Goal: Task Accomplishment & Management: Manage account settings

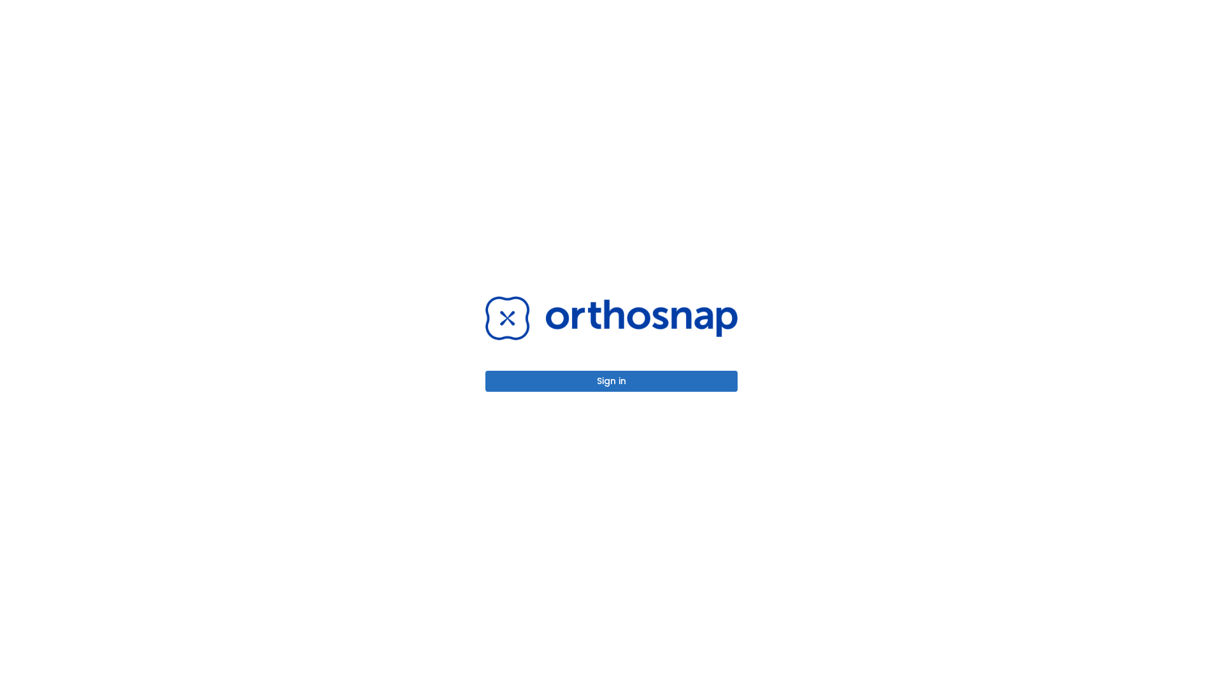
click at [612, 381] on button "Sign in" at bounding box center [611, 381] width 252 height 21
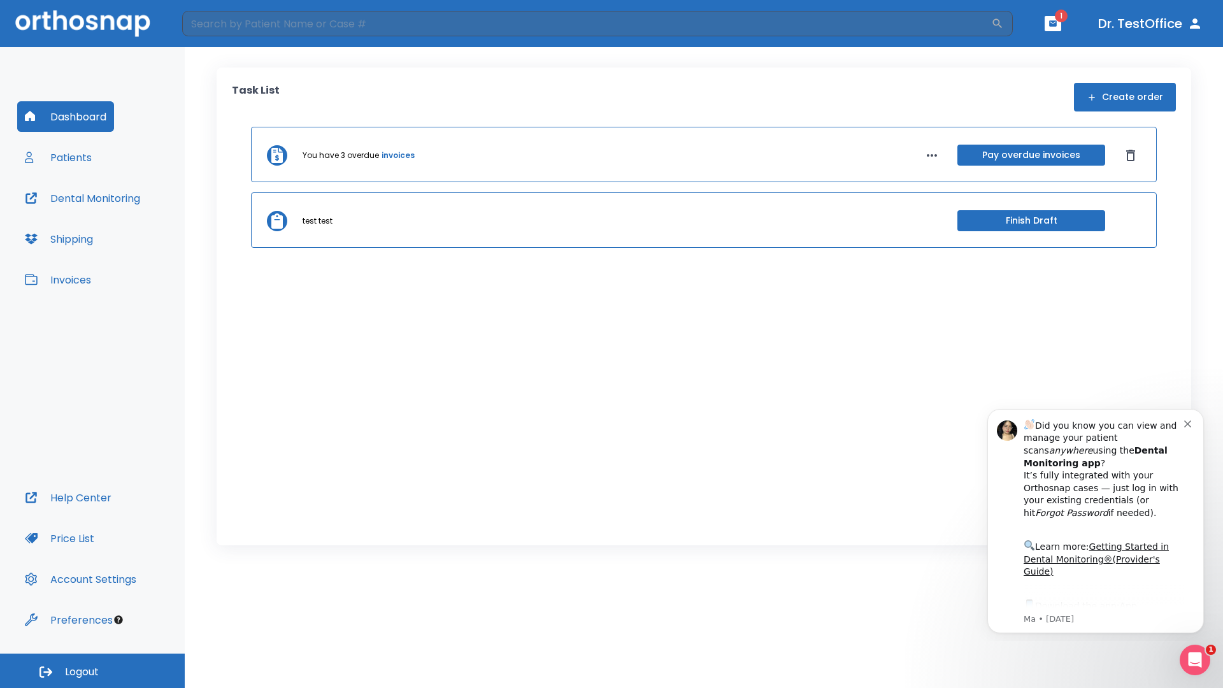
click at [92, 671] on span "Logout" at bounding box center [82, 672] width 34 height 14
